Goal: Information Seeking & Learning: Learn about a topic

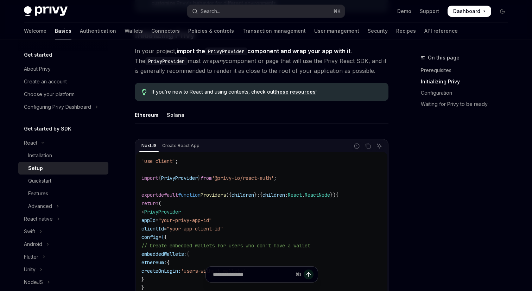
scroll to position [156, 0]
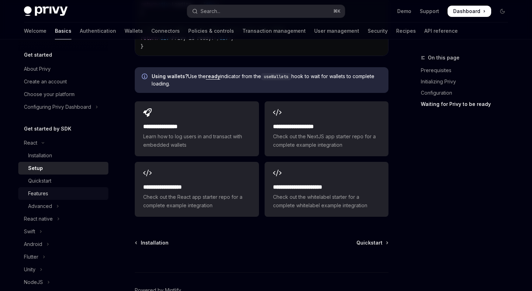
scroll to position [6, 0]
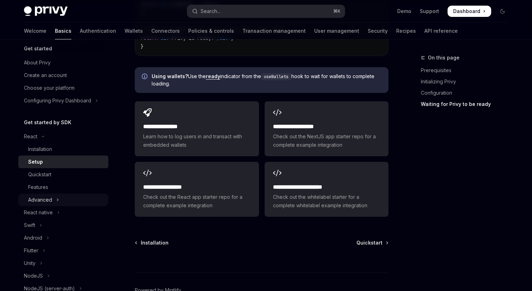
click at [48, 199] on div "Advanced" at bounding box center [40, 200] width 24 height 8
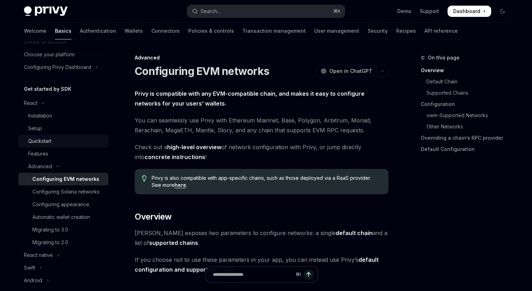
scroll to position [59, 0]
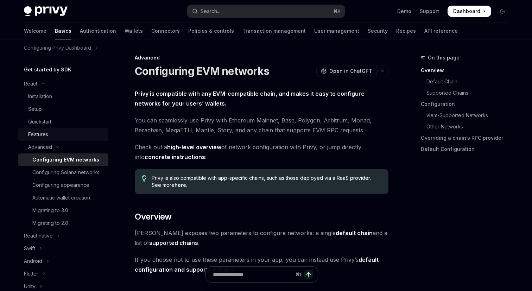
click at [57, 135] on div "Features" at bounding box center [66, 134] width 76 height 8
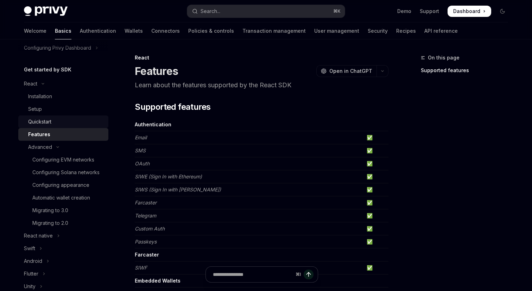
click at [46, 121] on div "Quickstart" at bounding box center [39, 121] width 23 height 8
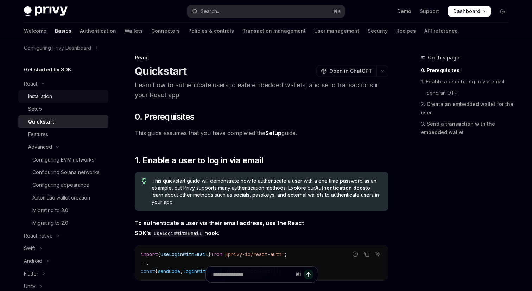
click at [40, 96] on div "Installation" at bounding box center [40, 96] width 24 height 8
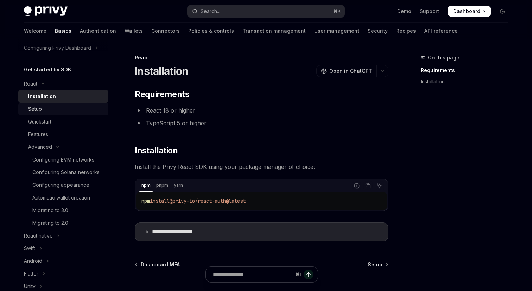
click at [54, 113] on link "Setup" at bounding box center [63, 109] width 90 height 13
type textarea "*"
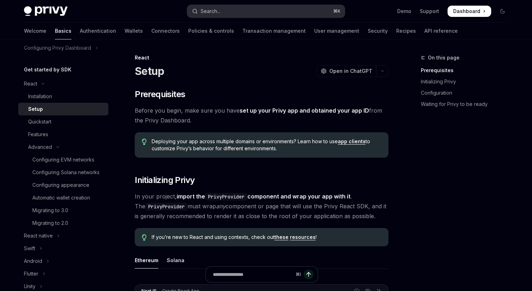
click at [226, 6] on button "Search... ⌘ K" at bounding box center [266, 11] width 158 height 13
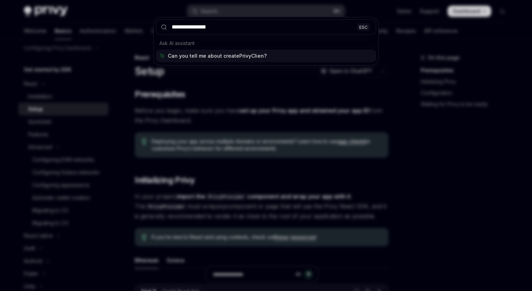
type input "**********"
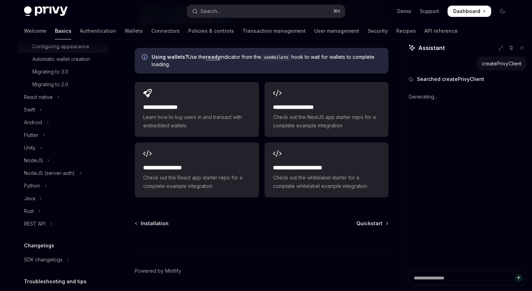
scroll to position [248, 0]
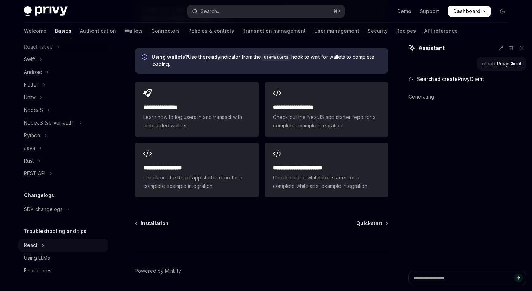
click at [38, 250] on button "React" at bounding box center [63, 245] width 90 height 13
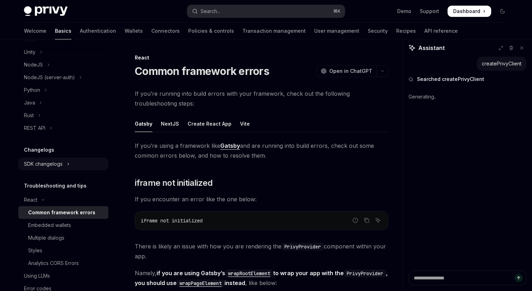
scroll to position [311, 0]
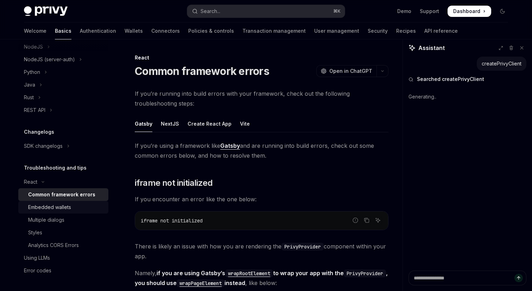
click at [60, 207] on div "Embedded wallets" at bounding box center [49, 207] width 43 height 8
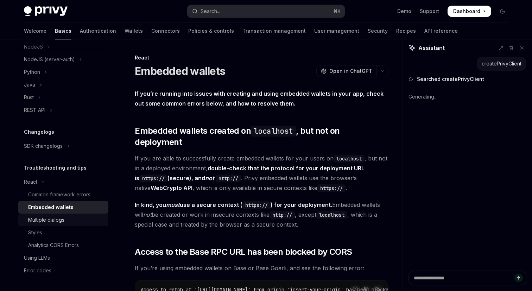
click at [57, 219] on div "Multiple dialogs" at bounding box center [46, 220] width 36 height 8
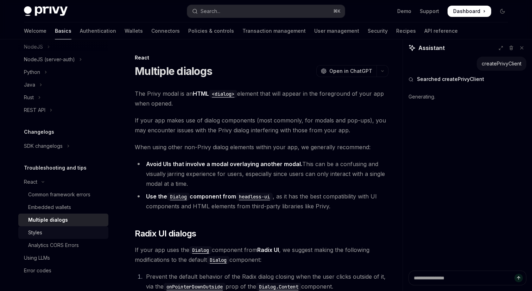
click at [42, 236] on div "Styles" at bounding box center [35, 232] width 14 height 8
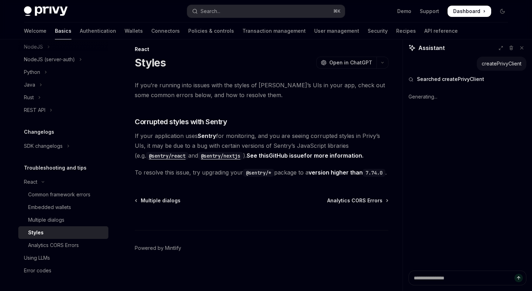
scroll to position [18, 0]
click at [51, 245] on div "Analytics CORS Errors" at bounding box center [53, 245] width 51 height 8
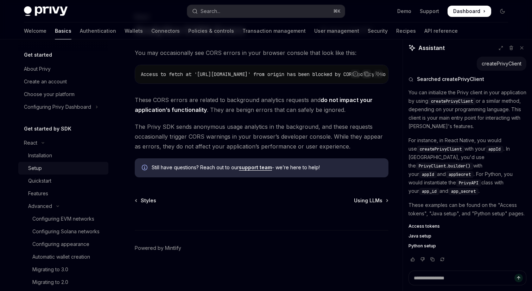
click at [44, 168] on div "Setup" at bounding box center [66, 168] width 76 height 8
type textarea "*"
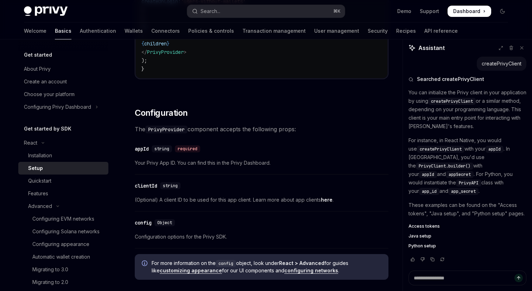
scroll to position [426, 0]
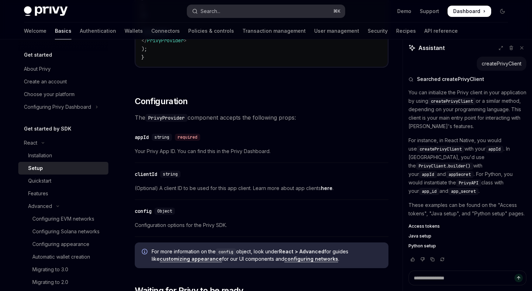
click at [231, 9] on button "Search... ⌘ K" at bounding box center [266, 11] width 158 height 13
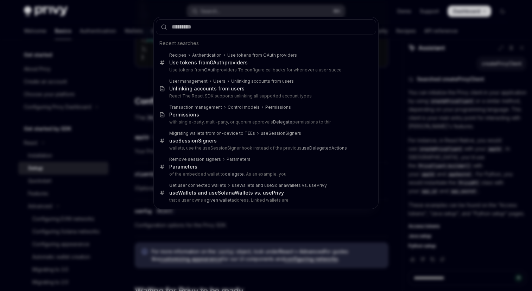
type input "**********"
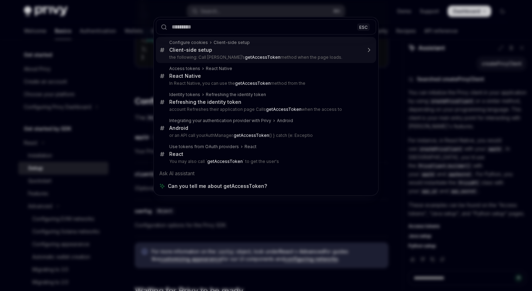
type textarea "*"
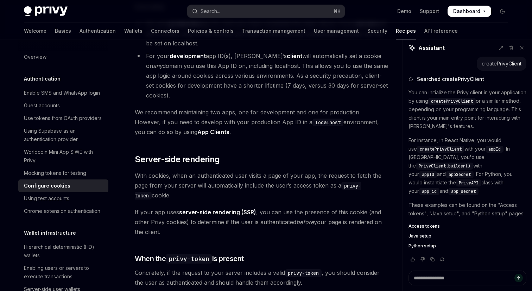
scroll to position [1232, 0]
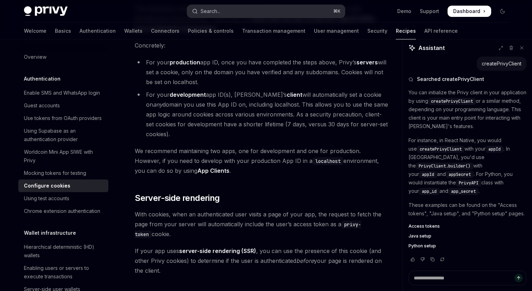
click at [246, 7] on button "Search... ⌘ K" at bounding box center [266, 11] width 158 height 13
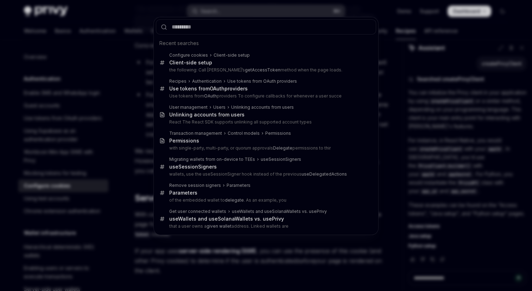
type input "**********"
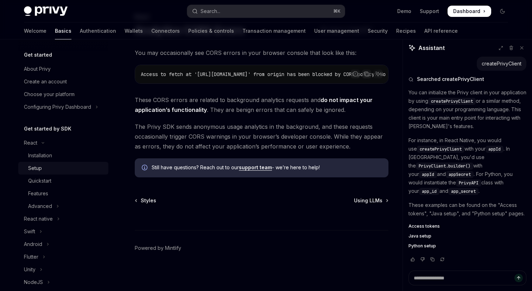
click at [41, 166] on div "Setup" at bounding box center [35, 168] width 14 height 8
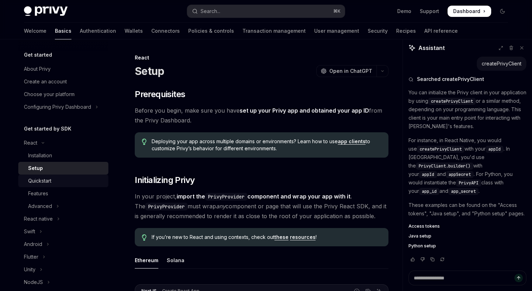
click at [46, 182] on div "Quickstart" at bounding box center [39, 181] width 23 height 8
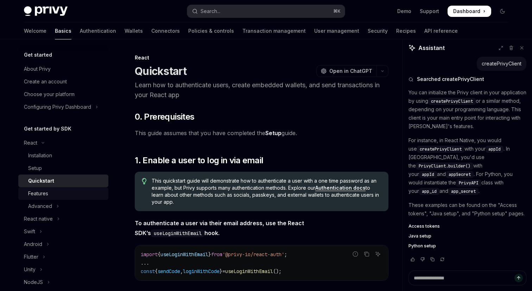
click at [48, 196] on div "Features" at bounding box center [66, 193] width 76 height 8
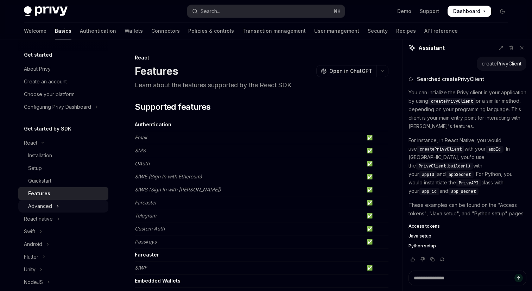
click at [53, 209] on button "Advanced" at bounding box center [63, 206] width 90 height 13
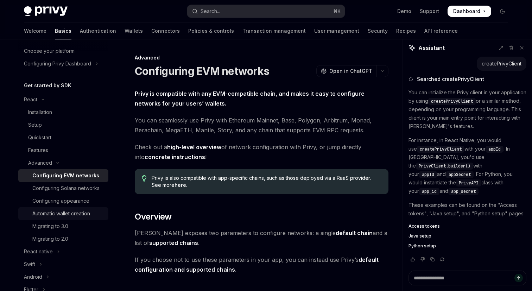
scroll to position [3, 0]
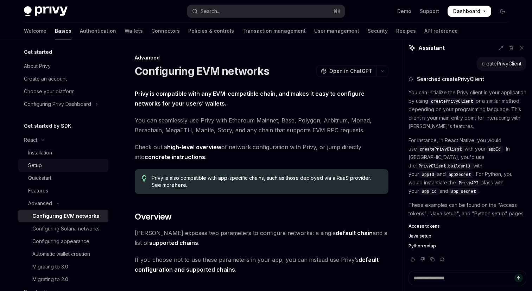
click at [43, 161] on div "Setup" at bounding box center [66, 165] width 76 height 8
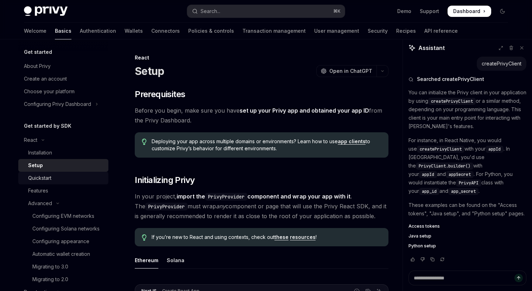
click at [42, 183] on link "Quickstart" at bounding box center [63, 178] width 90 height 13
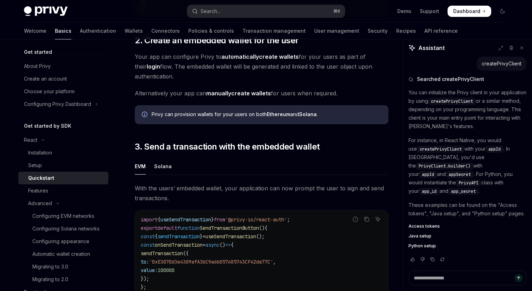
scroll to position [455, 0]
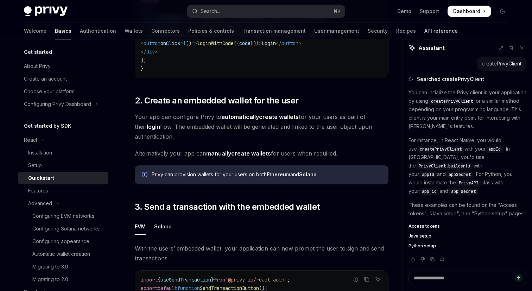
click at [424, 29] on link "API reference" at bounding box center [440, 31] width 33 height 17
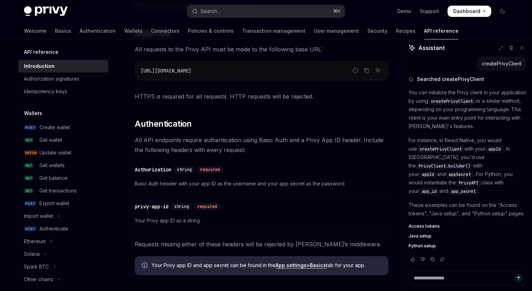
scroll to position [239, 0]
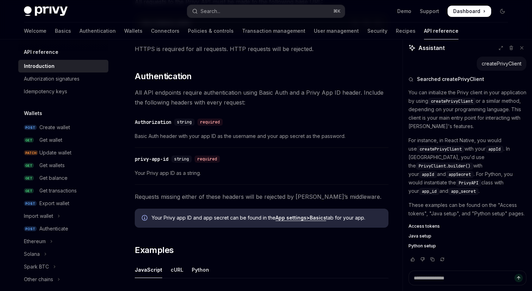
type textarea "*"
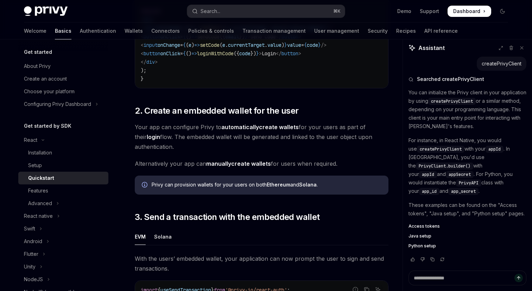
scroll to position [475, 0]
